Goal: Navigation & Orientation: Go to known website

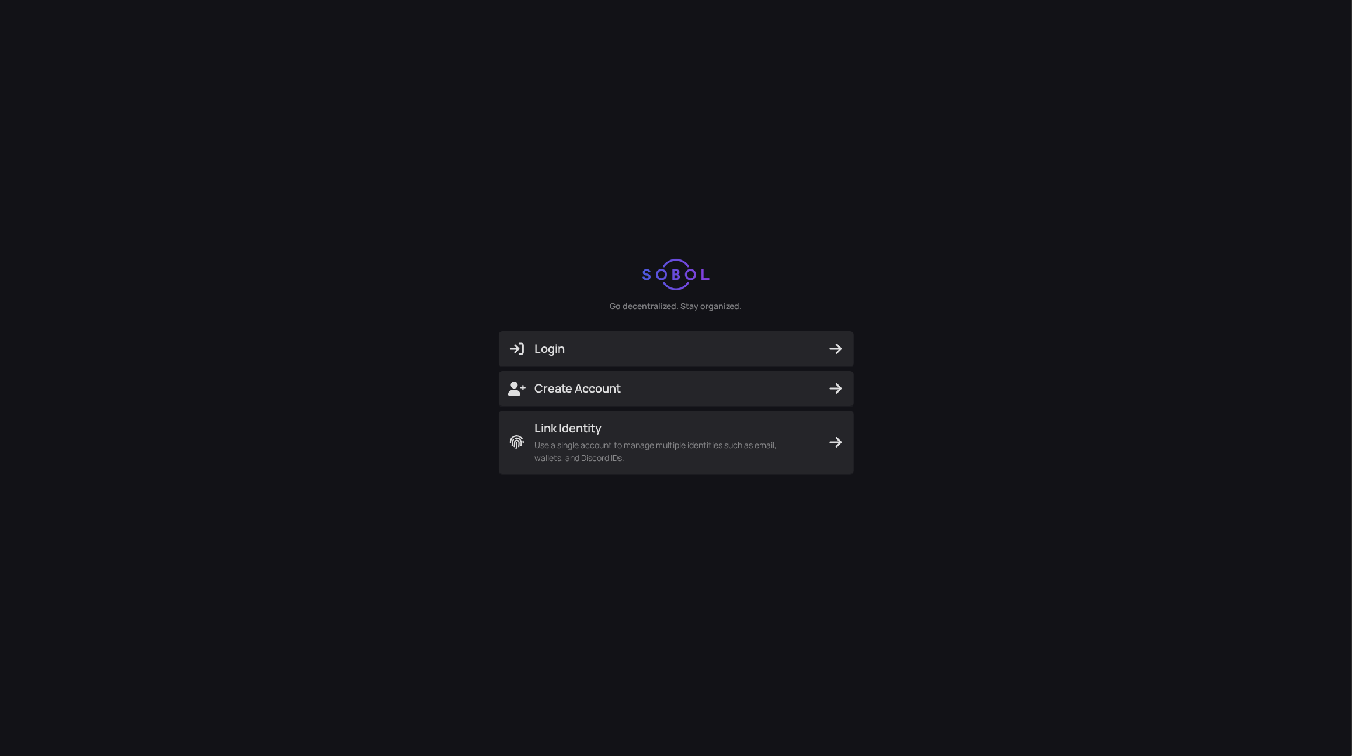
drag, startPoint x: 356, startPoint y: 171, endPoint x: 340, endPoint y: 163, distance: 17.0
click at [109, 283] on div "Go decentralized. Stay organized. Login Create Account Link Identity Use a sing…" at bounding box center [676, 366] width 1352 height 732
drag, startPoint x: 194, startPoint y: 347, endPoint x: 192, endPoint y: 335, distance: 11.8
